Goal: Task Accomplishment & Management: Manage account settings

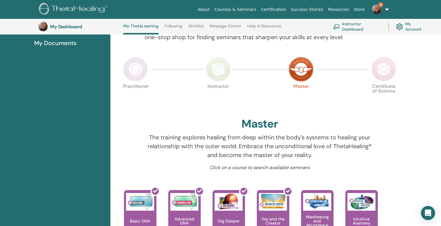
scroll to position [95, 0]
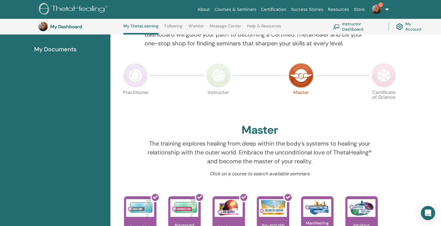
click at [219, 77] on img at bounding box center [218, 75] width 25 height 25
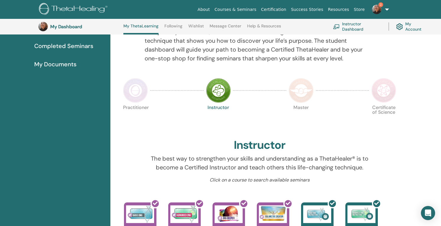
scroll to position [68, 0]
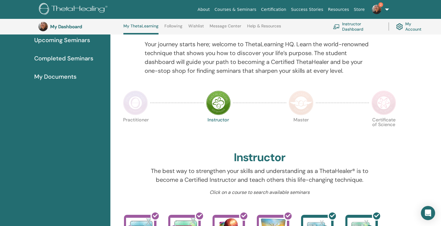
click at [302, 109] on img at bounding box center [301, 103] width 25 height 25
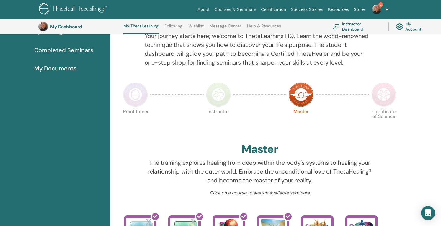
scroll to position [75, 0]
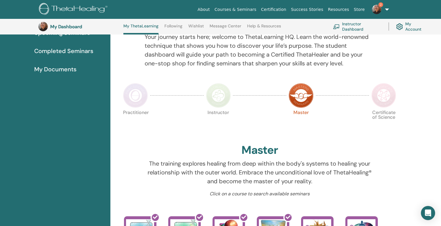
click at [386, 94] on img at bounding box center [383, 95] width 25 height 25
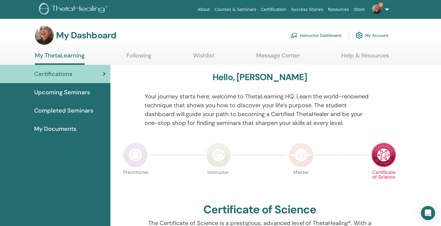
click at [312, 35] on link "Instructor Dashboard" at bounding box center [315, 35] width 51 height 13
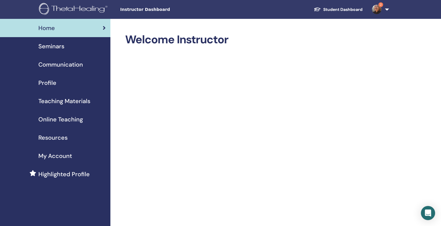
click at [60, 46] on span "Seminars" at bounding box center [51, 46] width 26 height 9
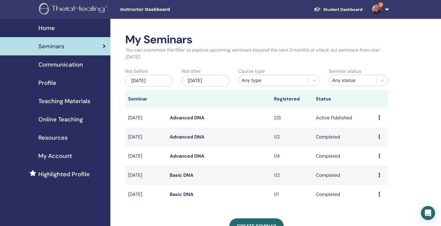
click at [189, 118] on link "Advanced DNA" at bounding box center [187, 118] width 35 height 6
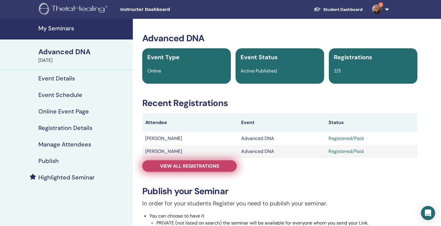
click at [208, 167] on span "View all registrations" at bounding box center [189, 166] width 59 height 6
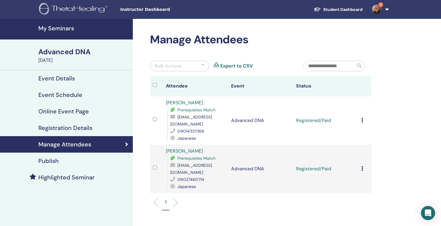
click at [362, 118] on icon at bounding box center [362, 120] width 2 height 5
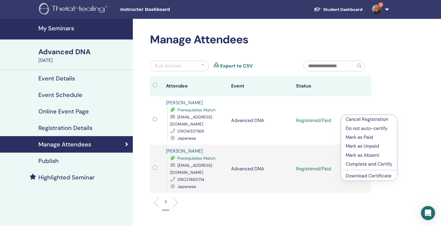
click at [368, 164] on p "Complete and Certify" at bounding box center [369, 164] width 47 height 7
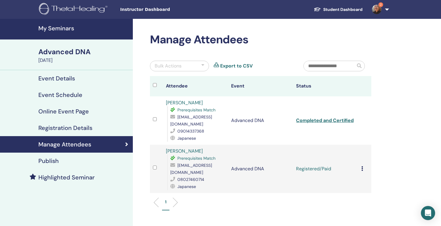
click at [362, 166] on icon at bounding box center [362, 168] width 2 height 5
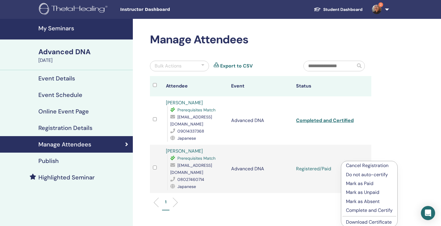
click at [366, 210] on p "Complete and Certify" at bounding box center [369, 210] width 47 height 7
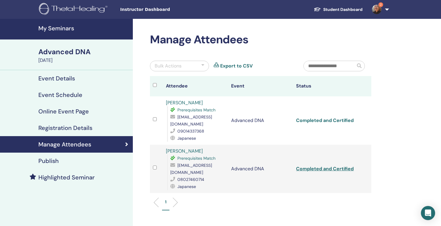
click at [321, 118] on link "Completed and Certified" at bounding box center [325, 120] width 58 height 6
click at [321, 166] on link "Completed and Certified" at bounding box center [325, 169] width 58 height 6
